Goal: Information Seeking & Learning: Learn about a topic

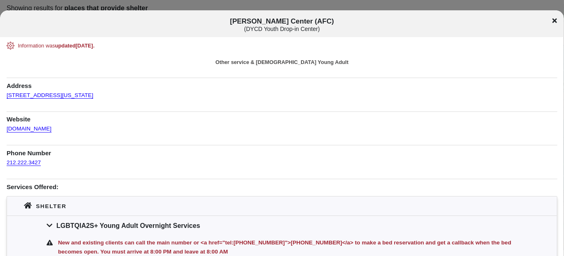
click at [551, 17] on div "[PERSON_NAME] Center (AFC) ( DYCD Youth Drop-in Center )" at bounding box center [282, 24] width 564 height 15
click at [552, 19] on div "[PERSON_NAME] Center (AFC) ( DYCD Youth Drop-in Center )" at bounding box center [282, 24] width 564 height 15
click at [554, 19] on icon at bounding box center [554, 20] width 5 height 7
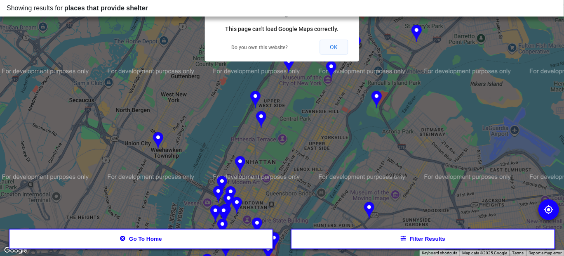
click at [333, 43] on button "OK" at bounding box center [334, 47] width 28 height 15
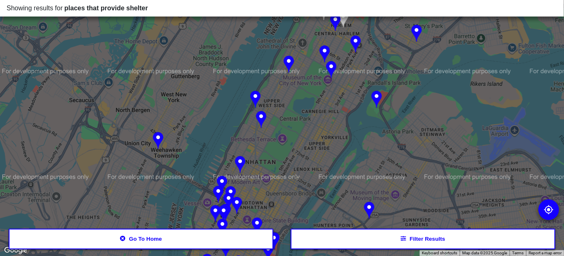
click at [160, 241] on button "Go to home" at bounding box center [141, 238] width 265 height 21
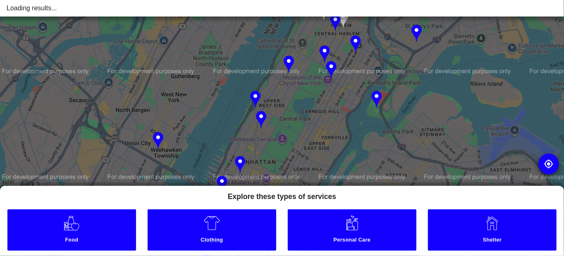
click at [170, 237] on small "Clothing" at bounding box center [212, 240] width 126 height 9
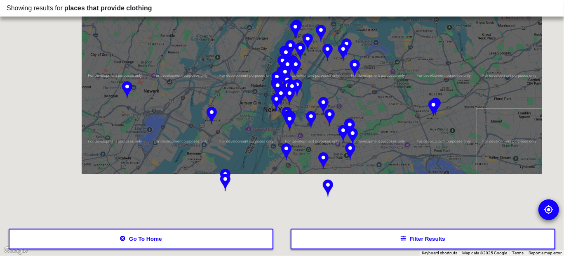
drag, startPoint x: 302, startPoint y: 179, endPoint x: 322, endPoint y: 88, distance: 92.7
click at [322, 88] on div at bounding box center [282, 128] width 564 height 256
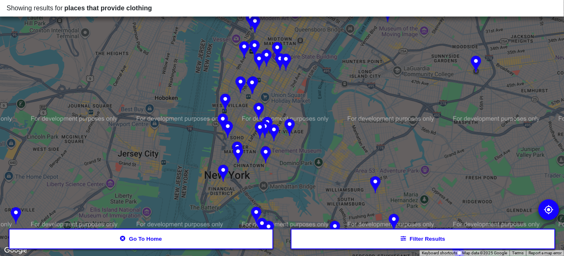
drag, startPoint x: 261, startPoint y: 135, endPoint x: 263, endPoint y: 199, distance: 63.5
click at [263, 199] on div at bounding box center [282, 128] width 564 height 256
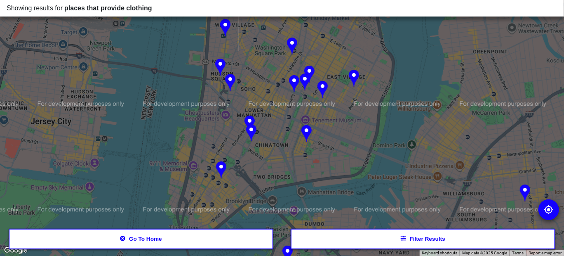
drag, startPoint x: 232, startPoint y: 190, endPoint x: 252, endPoint y: 150, distance: 45.2
click at [252, 150] on div at bounding box center [282, 128] width 564 height 256
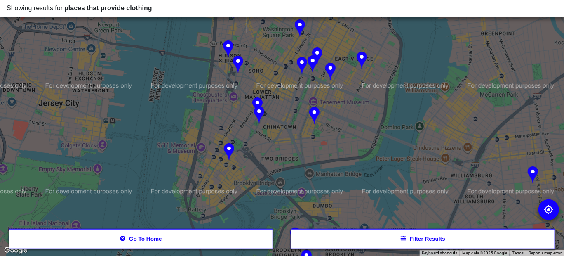
click at [227, 148] on img at bounding box center [229, 152] width 10 height 18
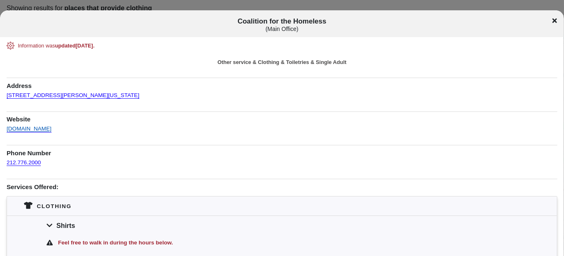
click at [52, 130] on link "[DOMAIN_NAME]" at bounding box center [29, 126] width 45 height 12
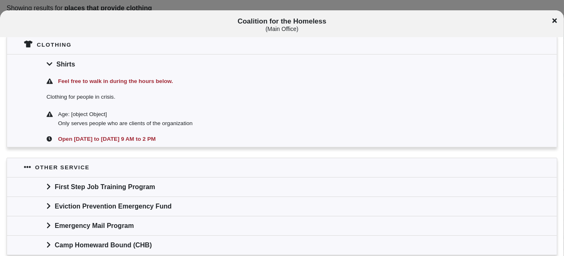
scroll to position [164, 0]
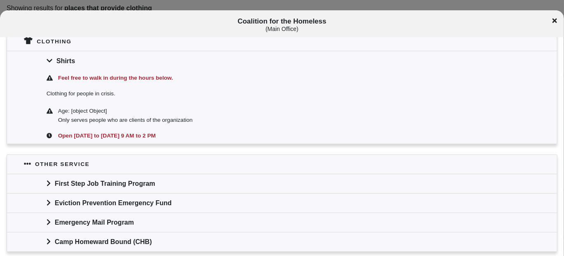
click at [557, 21] on div "Coalition for the Homeless ( Main Office )" at bounding box center [282, 24] width 564 height 15
click at [552, 21] on div "Coalition for the Homeless ( Main Office )" at bounding box center [282, 24] width 564 height 15
click at [553, 19] on icon at bounding box center [554, 20] width 5 height 5
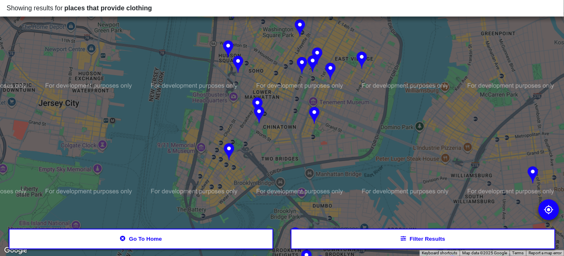
click at [258, 114] on img at bounding box center [259, 115] width 10 height 18
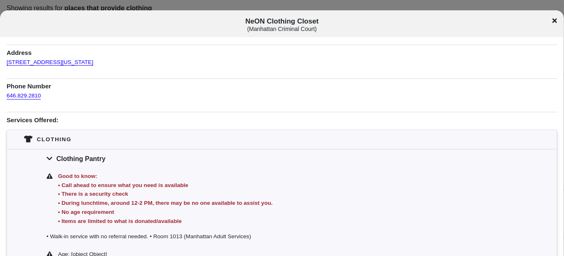
scroll to position [41, 0]
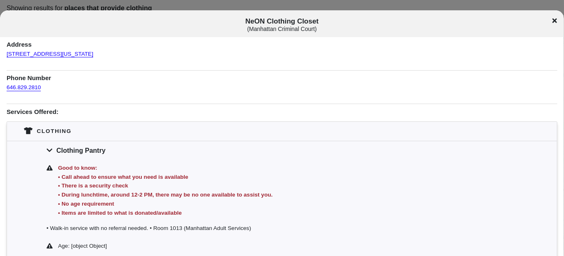
click at [554, 19] on icon at bounding box center [554, 20] width 5 height 7
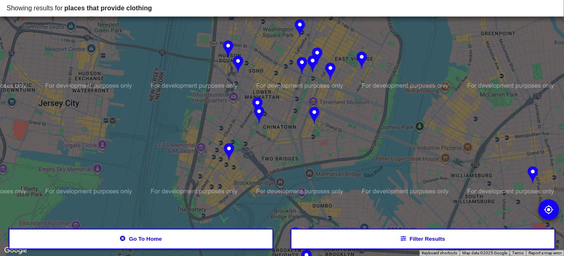
click at [229, 152] on img at bounding box center [229, 152] width 10 height 18
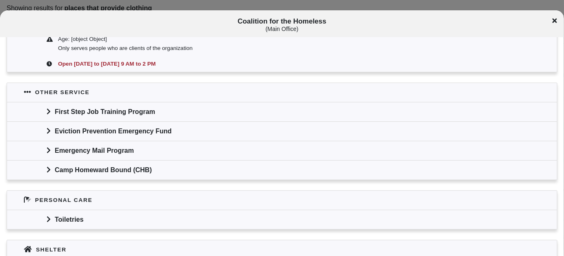
scroll to position [288, 0]
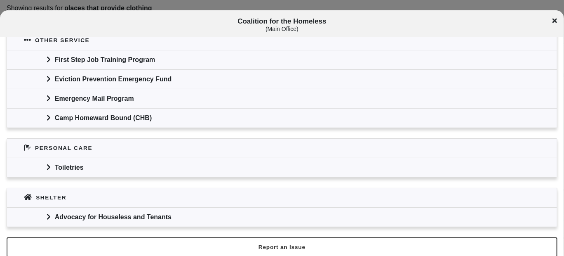
click at [552, 21] on div "Coalition for the Homeless ( Main Office )" at bounding box center [282, 24] width 564 height 15
click at [554, 21] on icon at bounding box center [554, 20] width 5 height 5
